Goal: Task Accomplishment & Management: Manage account settings

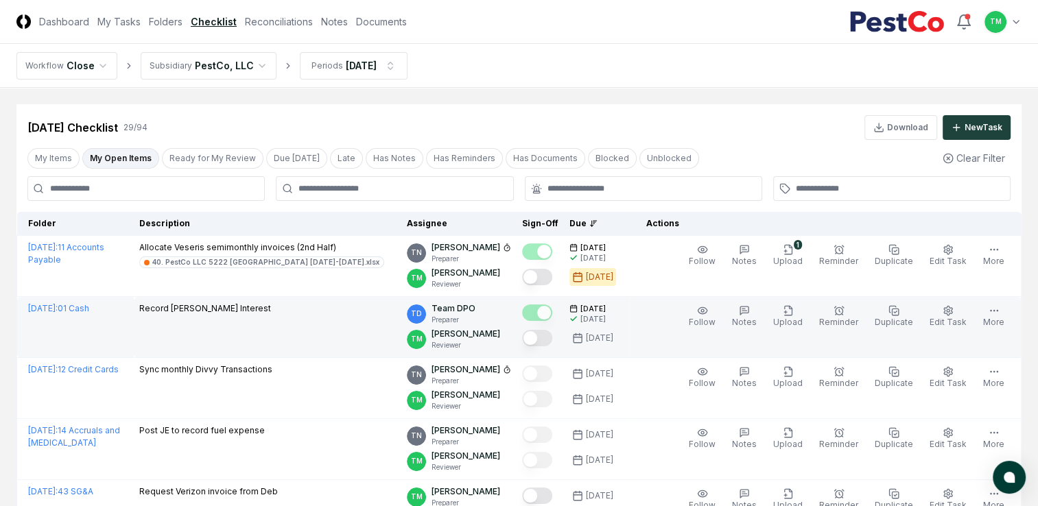
drag, startPoint x: 554, startPoint y: 279, endPoint x: 501, endPoint y: 349, distance: 87.7
click at [552, 279] on button "Mark complete" at bounding box center [537, 277] width 30 height 16
click at [552, 340] on button "Mark complete" at bounding box center [537, 338] width 30 height 16
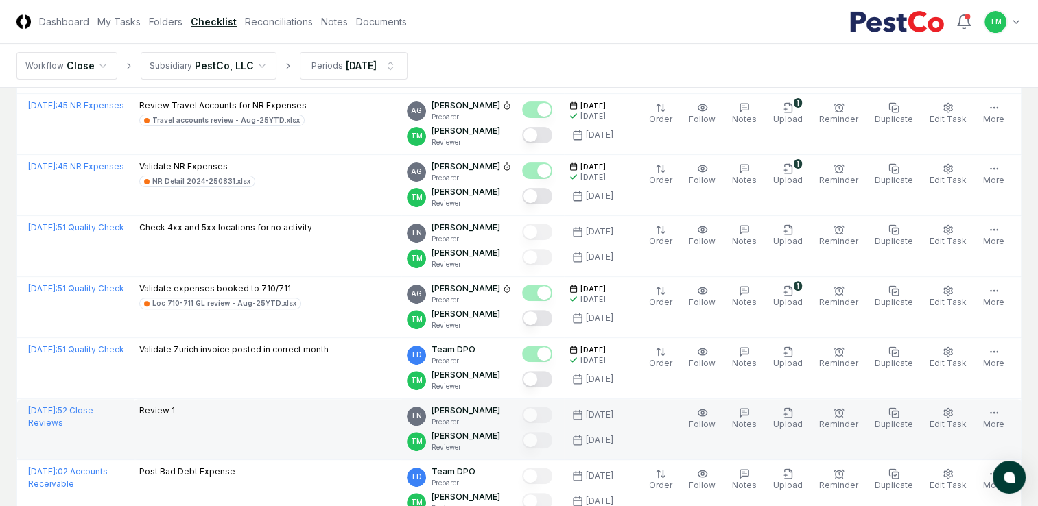
scroll to position [480, 0]
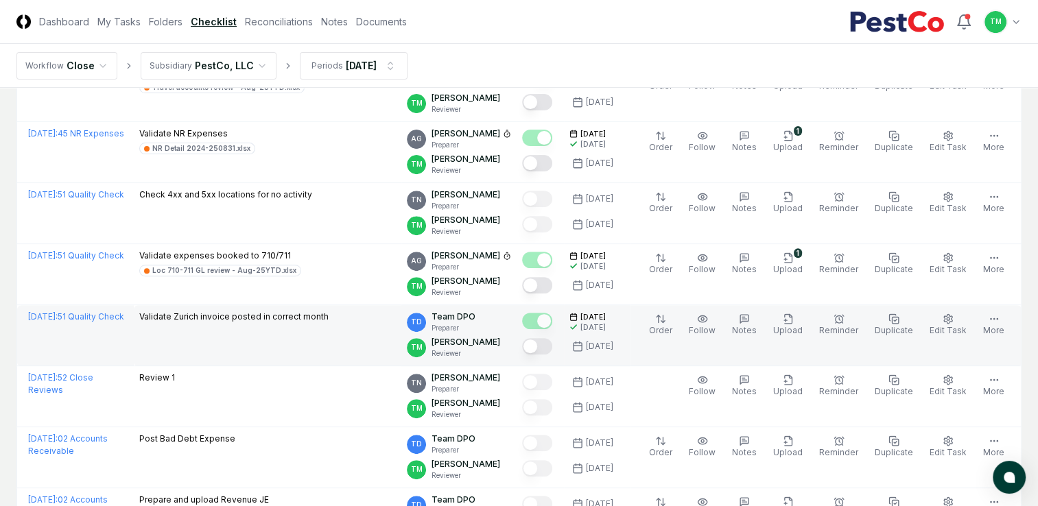
click at [552, 342] on button "Mark complete" at bounding box center [537, 346] width 30 height 16
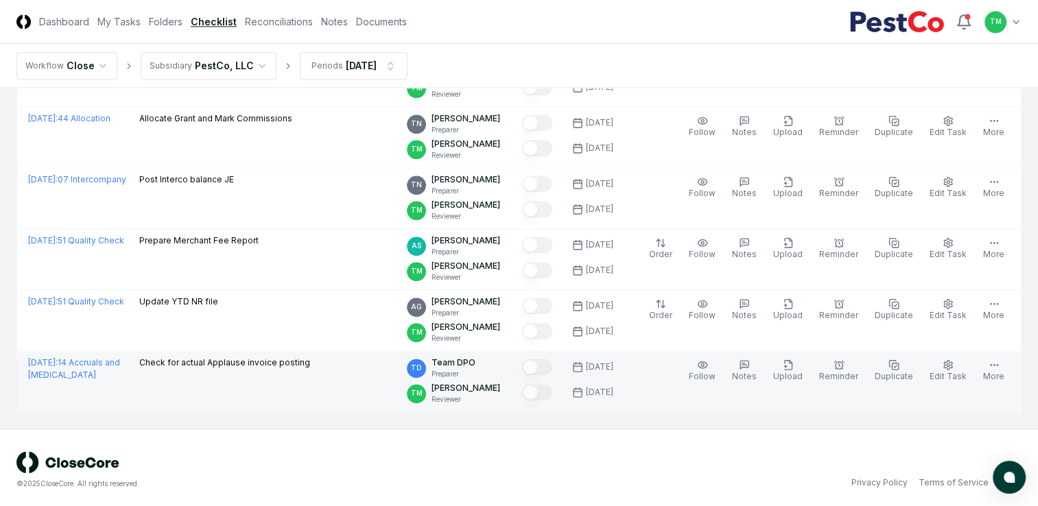
scroll to position [1320, 0]
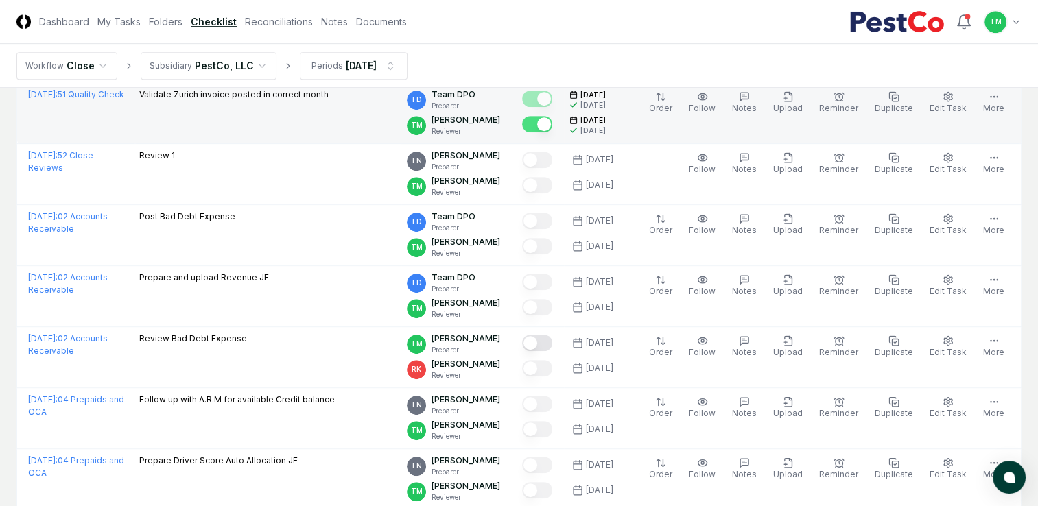
scroll to position [497, 0]
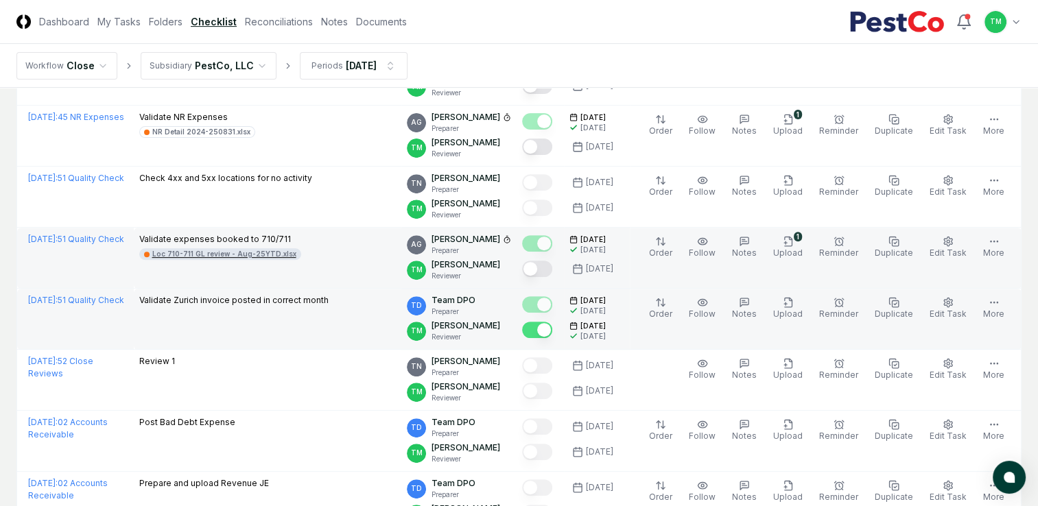
click at [244, 251] on div "Loc 710-711 GL review - Aug-25YTD.xlsx" at bounding box center [224, 254] width 144 height 10
